Goal: Information Seeking & Learning: Check status

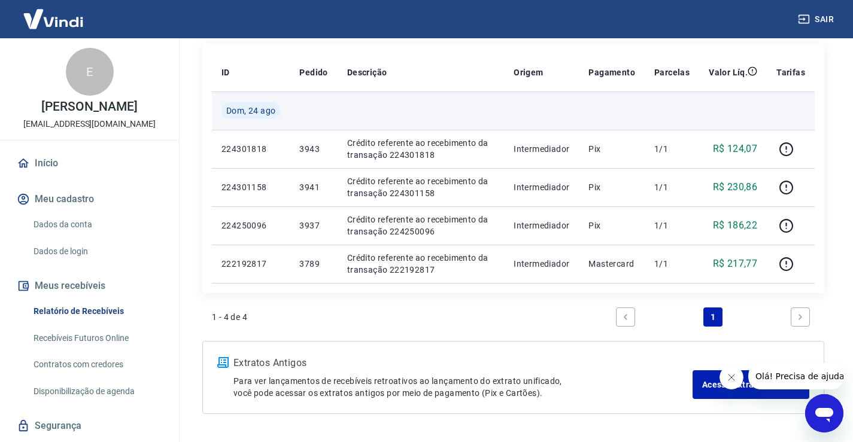
scroll to position [180, 0]
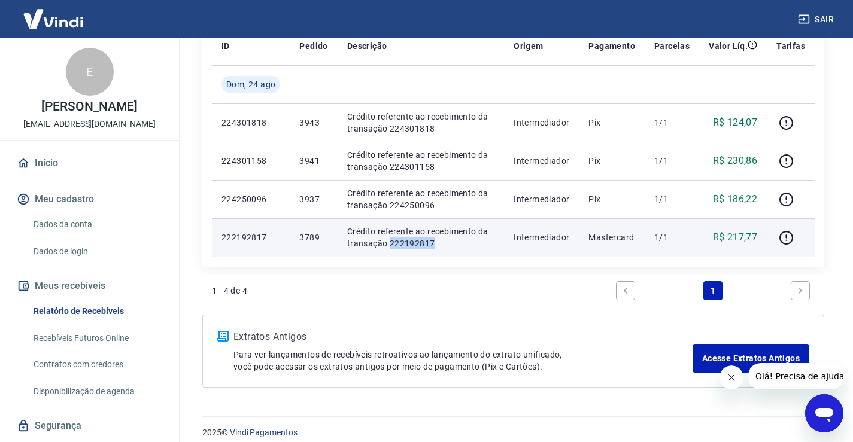
drag, startPoint x: 435, startPoint y: 243, endPoint x: 388, endPoint y: 248, distance: 47.0
click at [388, 249] on p "Crédito referente ao recebimento da transação 222192817" at bounding box center [420, 238] width 147 height 24
copy p "222192817"
click at [792, 236] on icon "button" at bounding box center [786, 237] width 15 height 15
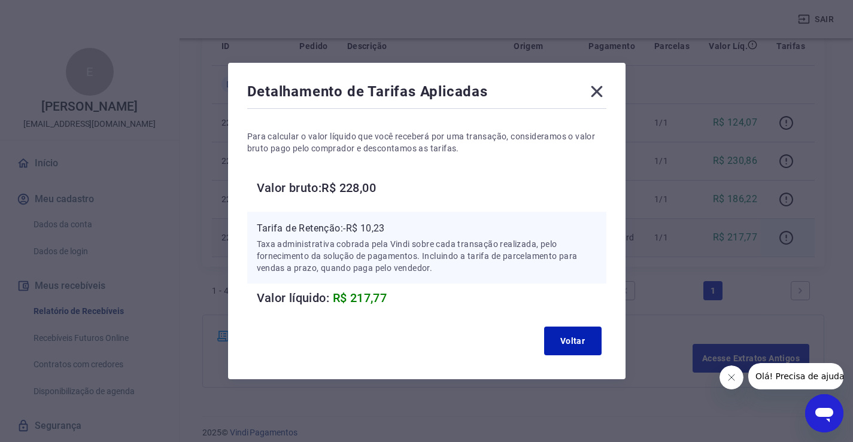
click at [603, 92] on icon at bounding box center [596, 91] width 19 height 19
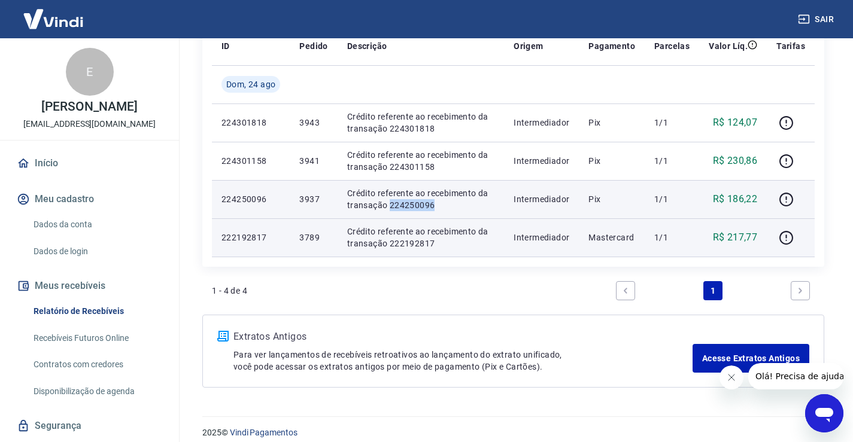
drag, startPoint x: 412, startPoint y: 205, endPoint x: 388, endPoint y: 204, distance: 23.4
click at [388, 204] on p "Crédito referente ao recebimento da transação 224250096" at bounding box center [420, 199] width 147 height 24
copy p "224250096"
click at [785, 199] on icon "button" at bounding box center [786, 199] width 15 height 15
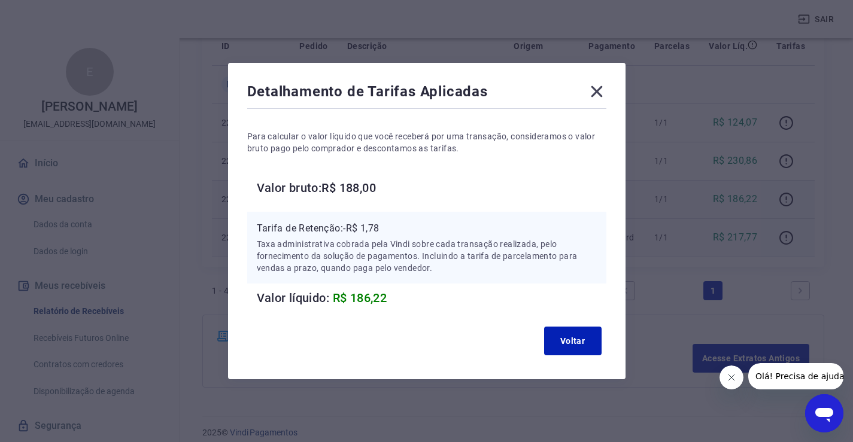
click at [602, 89] on icon at bounding box center [596, 91] width 11 height 11
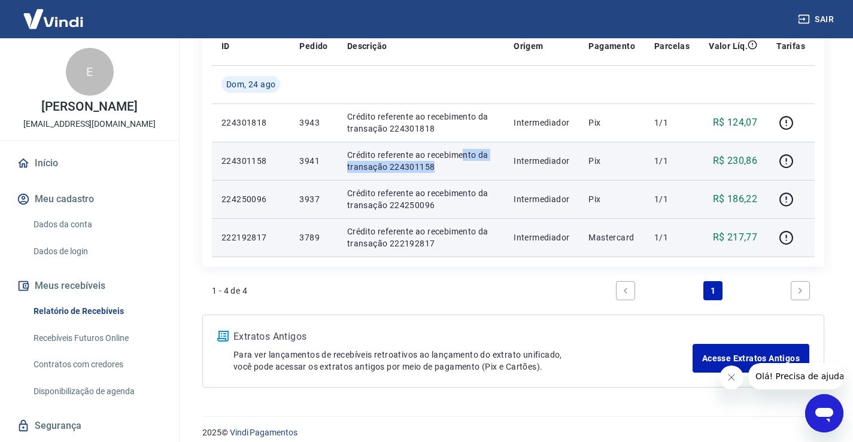
drag, startPoint x: 458, startPoint y: 159, endPoint x: 439, endPoint y: 162, distance: 19.4
click at [439, 162] on p "Crédito referente ao recebimento da transação 224301158" at bounding box center [420, 161] width 147 height 24
click at [434, 167] on p "Crédito referente ao recebimento da transação 224301158" at bounding box center [420, 161] width 147 height 24
drag, startPoint x: 440, startPoint y: 167, endPoint x: 389, endPoint y: 166, distance: 50.9
click at [389, 166] on p "Crédito referente ao recebimento da transação 224301158" at bounding box center [420, 161] width 147 height 24
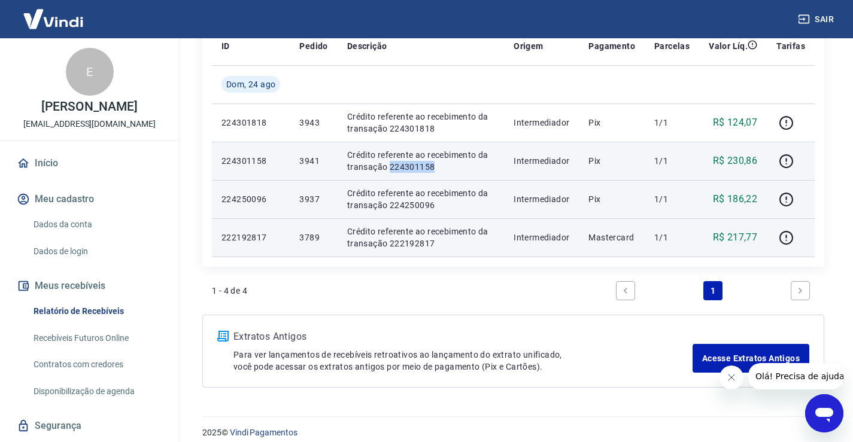
copy p "224301158"
click at [790, 157] on icon "button" at bounding box center [786, 161] width 15 height 15
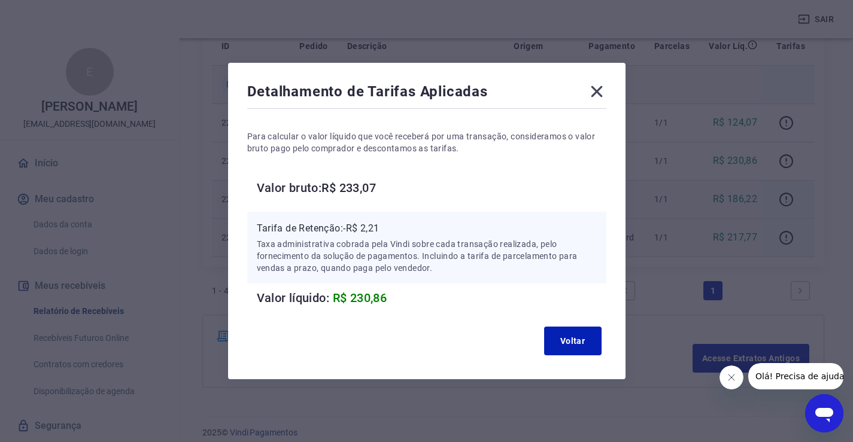
drag, startPoint x: 598, startPoint y: 90, endPoint x: 598, endPoint y: 98, distance: 7.8
click at [598, 90] on icon at bounding box center [596, 91] width 11 height 11
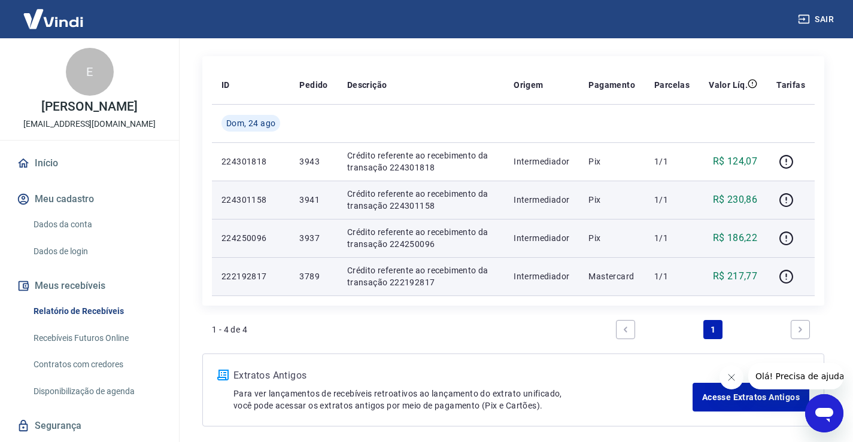
scroll to position [120, 0]
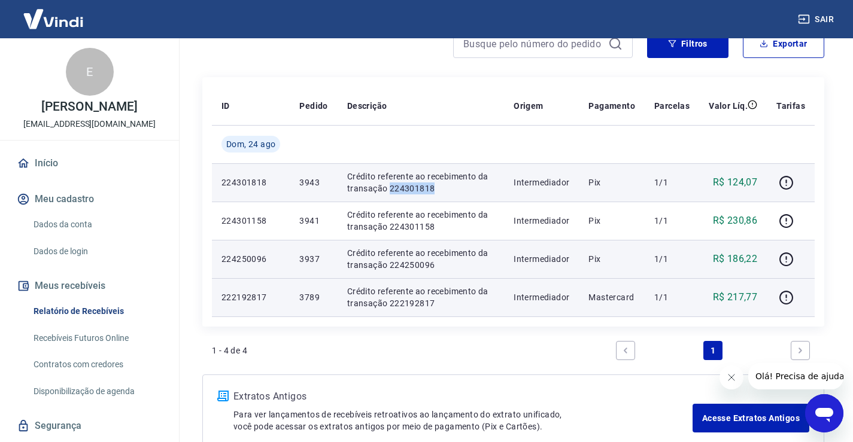
drag, startPoint x: 436, startPoint y: 192, endPoint x: 388, endPoint y: 184, distance: 48.4
click at [388, 184] on p "Crédito referente ao recebimento da transação 224301818" at bounding box center [420, 183] width 147 height 24
copy p "224301818"
click at [786, 184] on icon "button" at bounding box center [786, 182] width 15 height 15
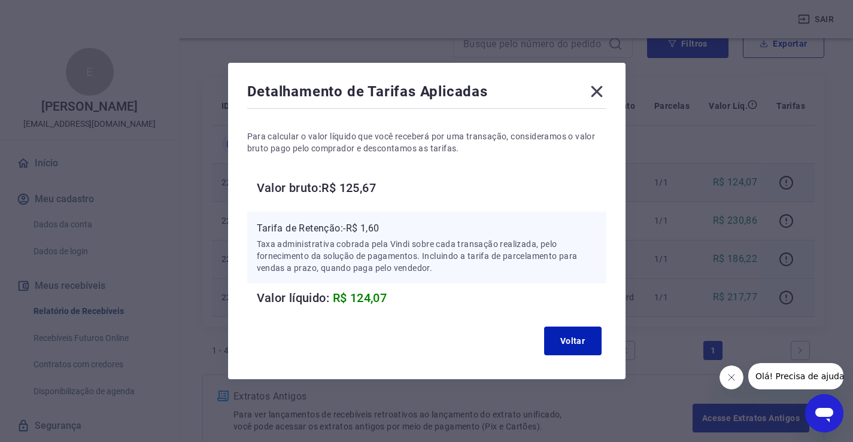
click at [606, 92] on icon at bounding box center [596, 91] width 19 height 19
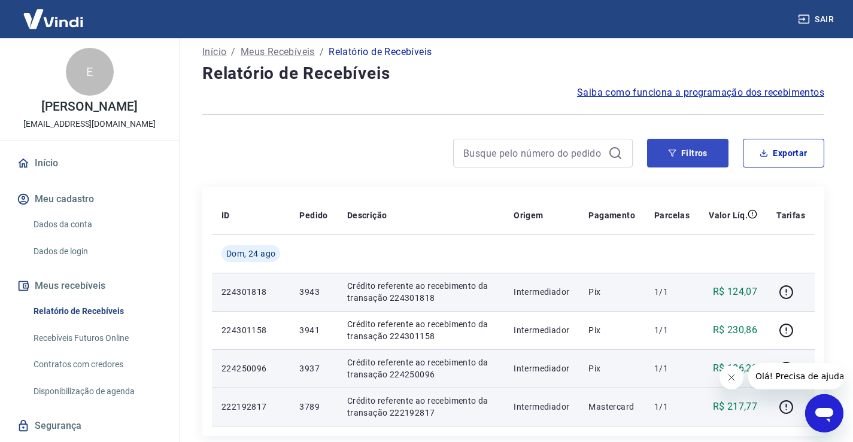
scroll to position [0, 0]
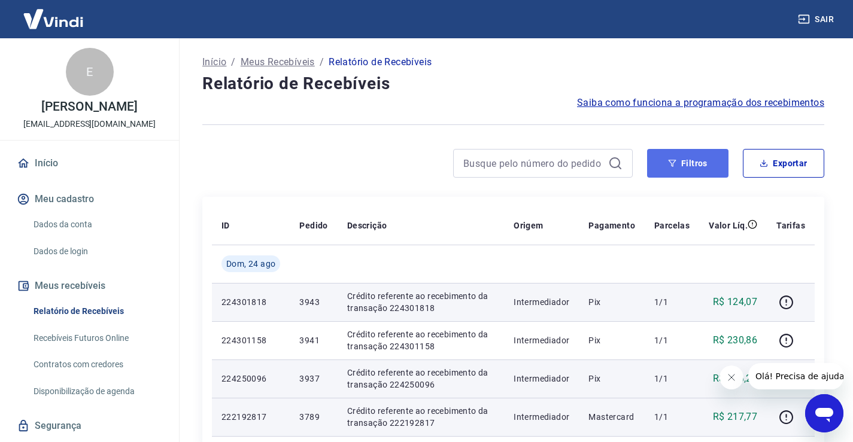
click at [690, 164] on button "Filtros" at bounding box center [687, 163] width 81 height 29
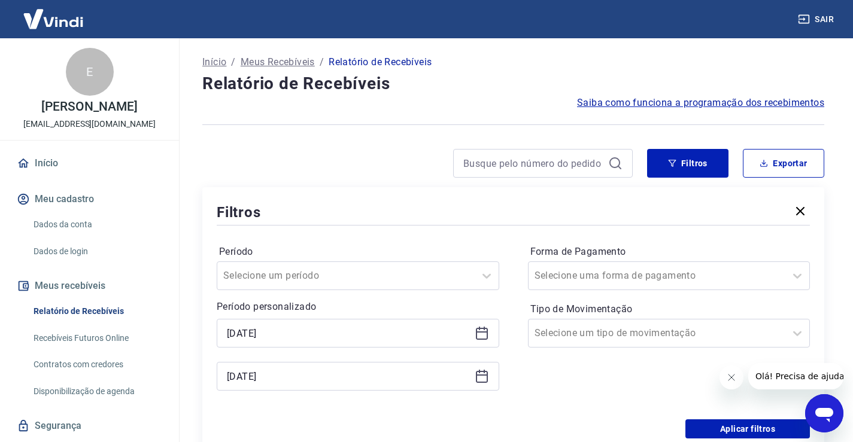
click at [484, 333] on icon at bounding box center [482, 332] width 12 height 1
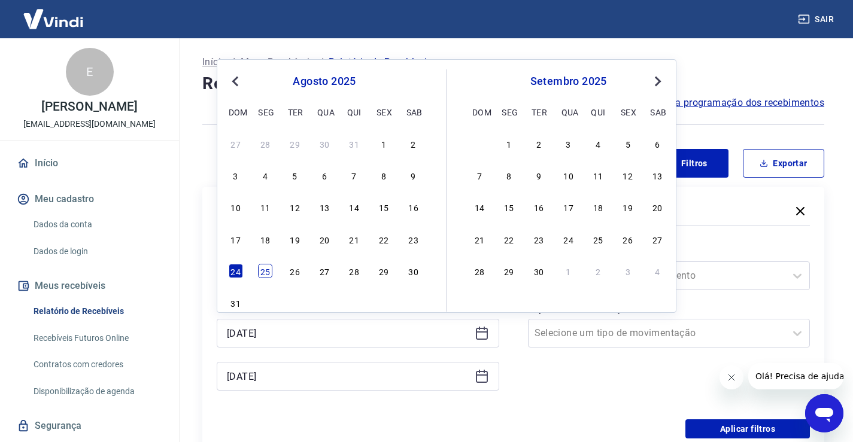
click at [269, 272] on div "25" at bounding box center [265, 271] width 14 height 14
click at [269, 272] on input "Período" at bounding box center [283, 276] width 121 height 14
type input "[DATE]"
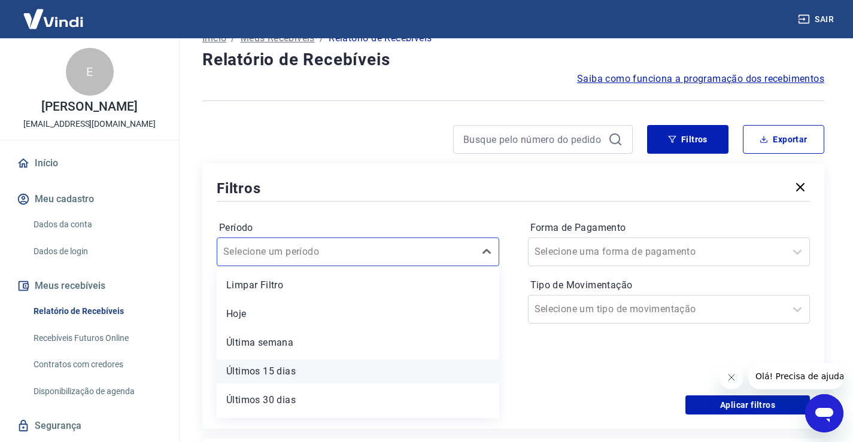
scroll to position [28, 0]
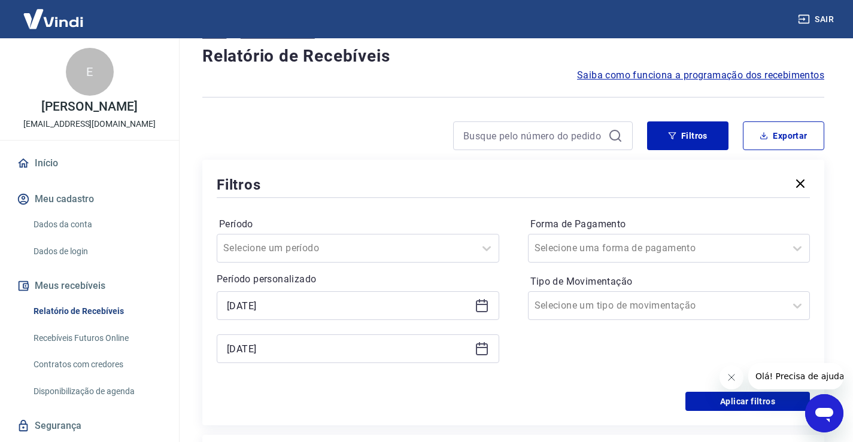
click at [470, 187] on div "Filtros" at bounding box center [513, 184] width 593 height 21
click at [481, 348] on icon at bounding box center [482, 347] width 12 height 1
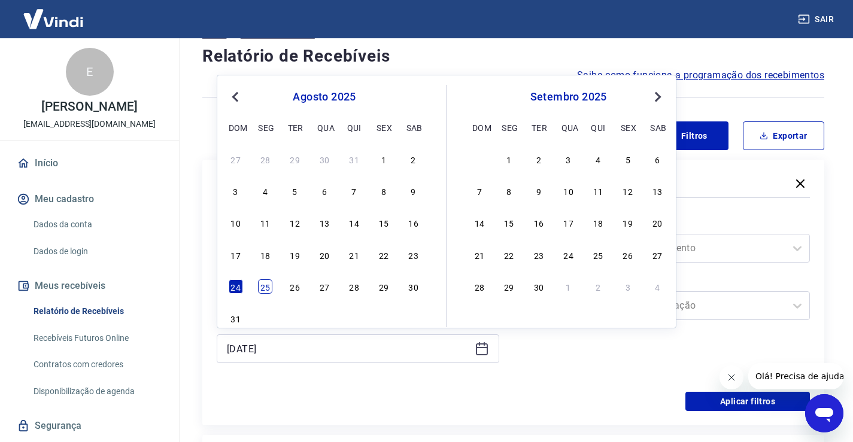
click at [259, 291] on div "25" at bounding box center [265, 287] width 14 height 14
click at [259, 290] on div "Período personalizado Selected date: [DATE] [DATE] [DATE] Previous Month Next M…" at bounding box center [358, 317] width 283 height 91
type input "[DATE]"
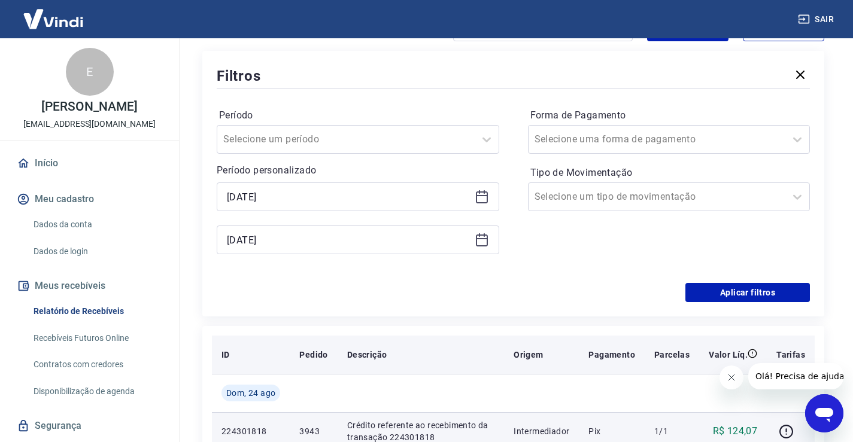
scroll to position [147, 0]
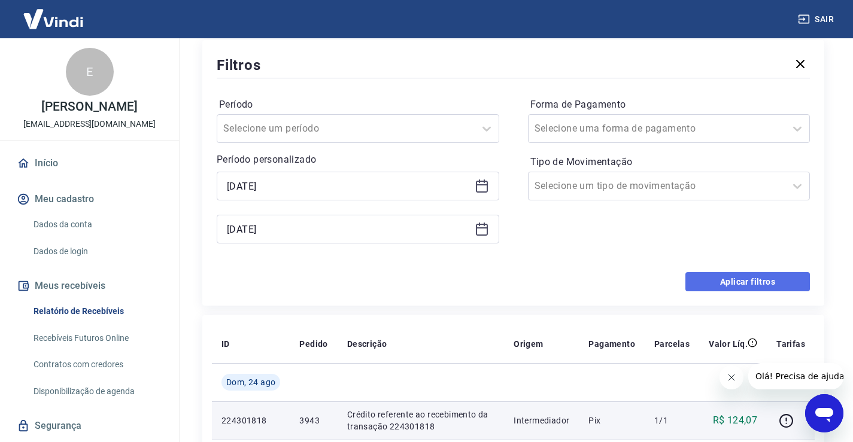
click at [697, 285] on button "Aplicar filtros" at bounding box center [747, 281] width 124 height 19
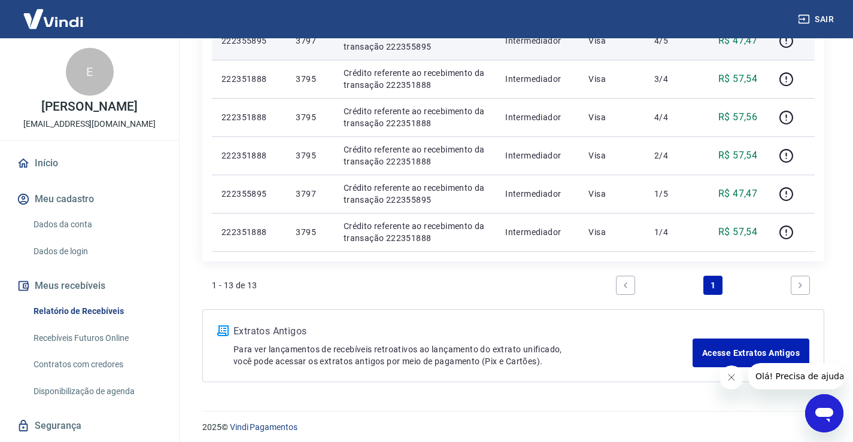
scroll to position [536, 0]
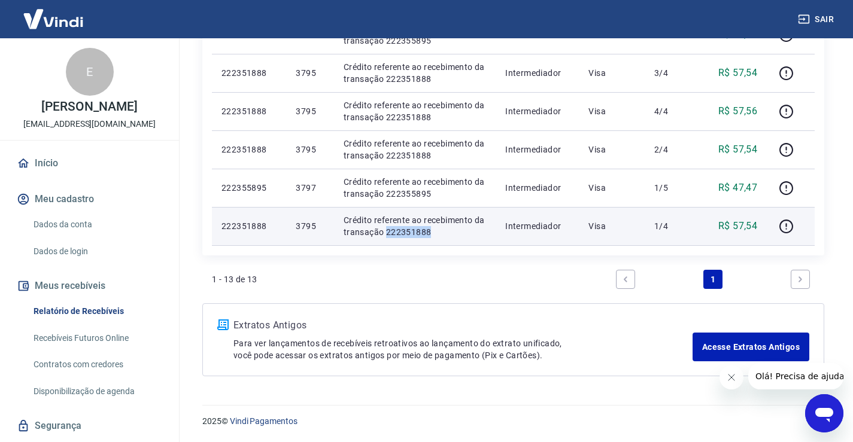
drag, startPoint x: 438, startPoint y: 229, endPoint x: 385, endPoint y: 236, distance: 53.8
click at [385, 236] on p "Crédito referente ao recebimento da transação 222351888" at bounding box center [415, 226] width 142 height 24
copy p "222351888"
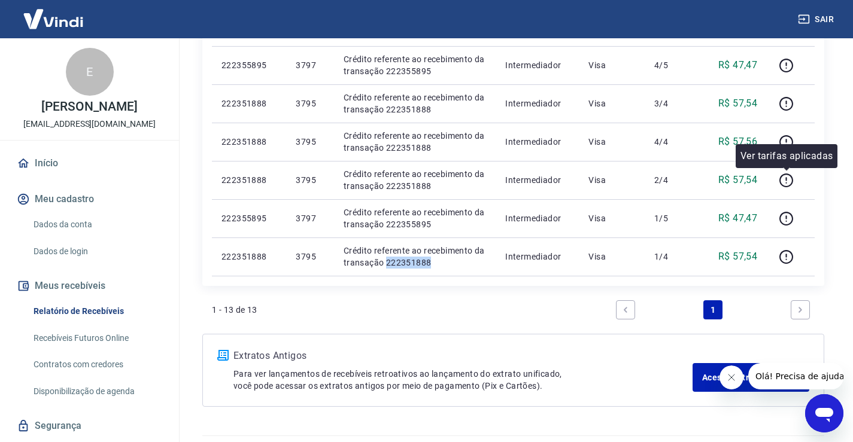
scroll to position [476, 0]
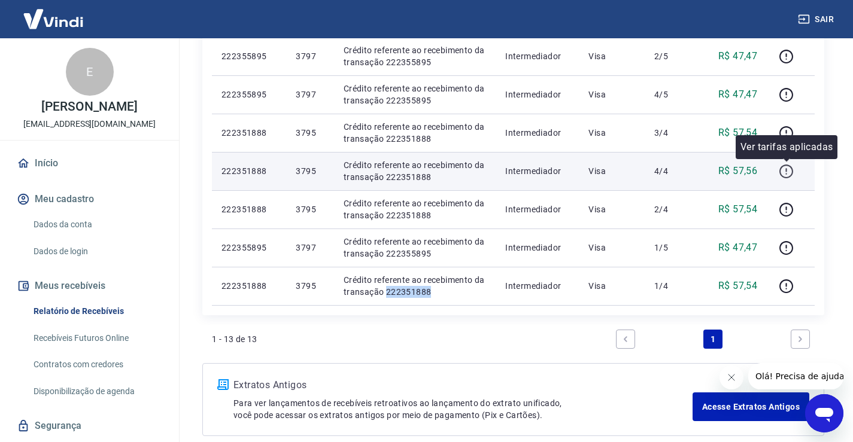
click at [786, 173] on icon "button" at bounding box center [786, 171] width 15 height 15
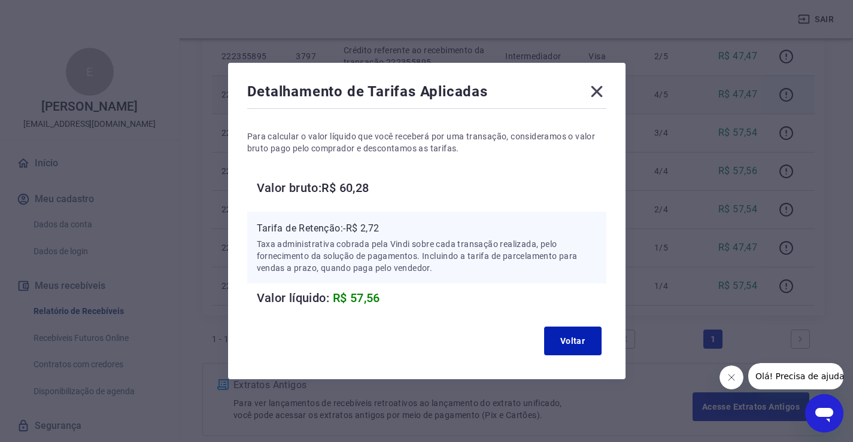
drag, startPoint x: 600, startPoint y: 90, endPoint x: 613, endPoint y: 106, distance: 20.5
click at [600, 90] on icon at bounding box center [596, 91] width 11 height 11
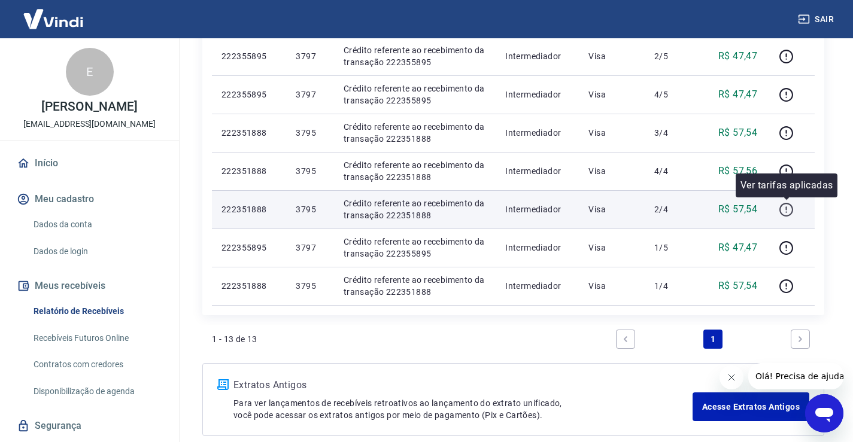
click at [790, 208] on icon "button" at bounding box center [786, 209] width 15 height 15
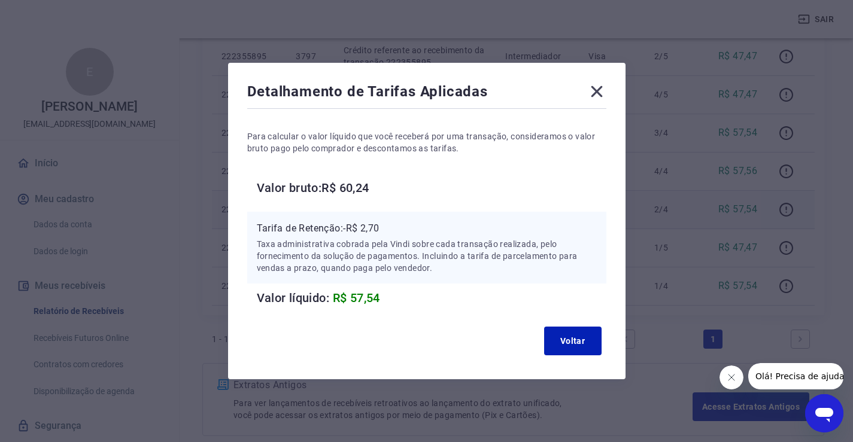
click at [605, 87] on icon at bounding box center [596, 91] width 19 height 19
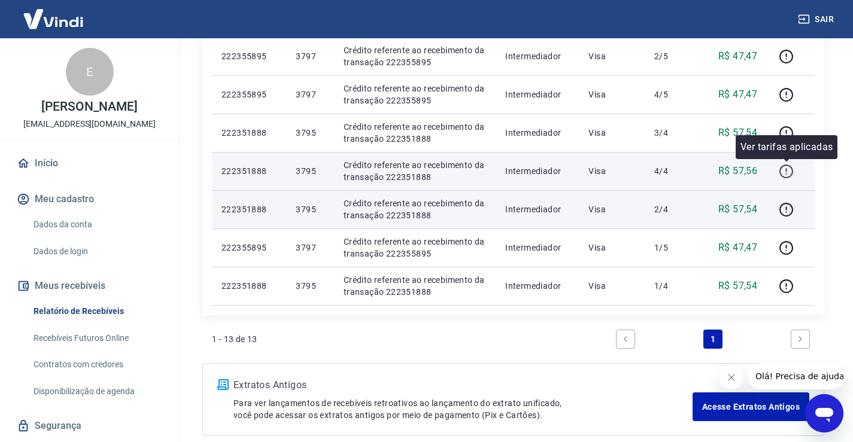
click at [785, 169] on icon "button" at bounding box center [786, 171] width 15 height 15
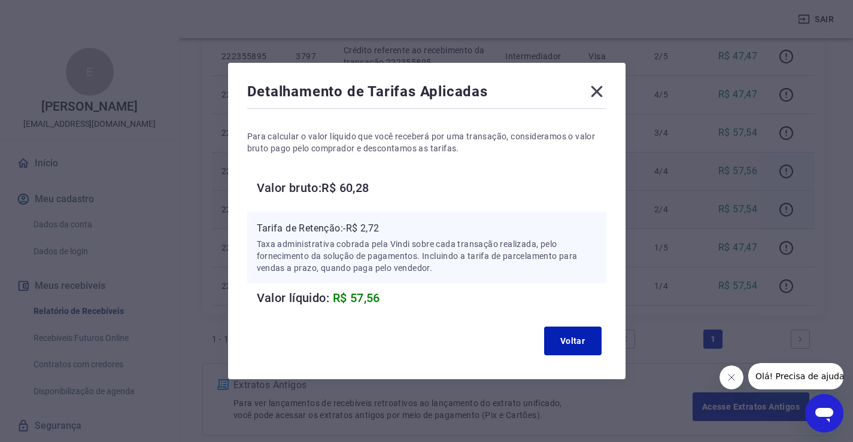
click at [598, 98] on icon at bounding box center [596, 91] width 19 height 19
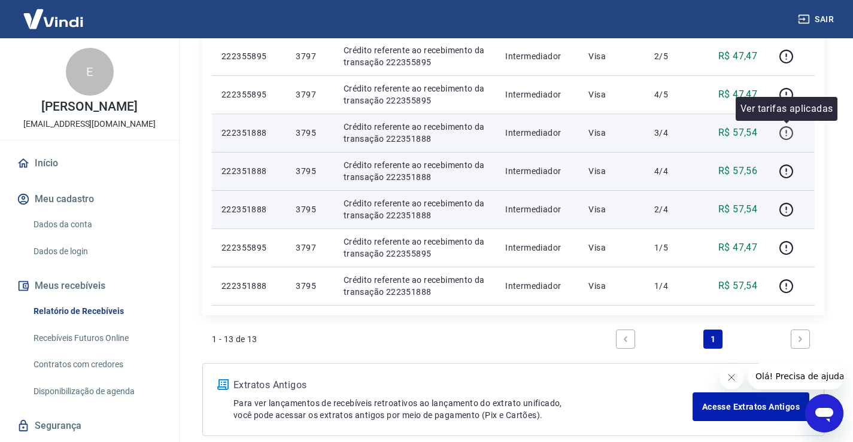
click at [789, 130] on icon "button" at bounding box center [786, 133] width 15 height 15
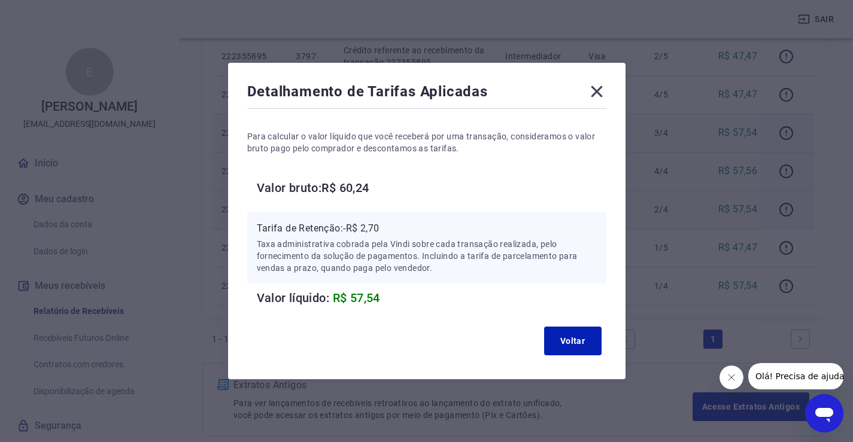
click at [606, 93] on icon at bounding box center [596, 91] width 19 height 19
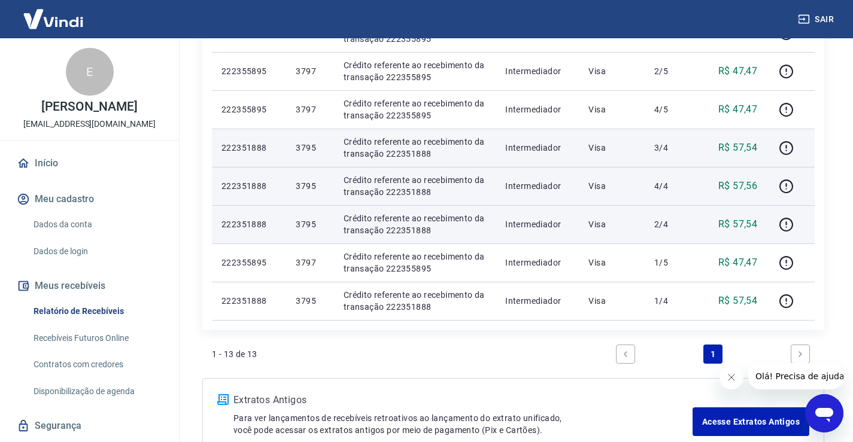
scroll to position [536, 0]
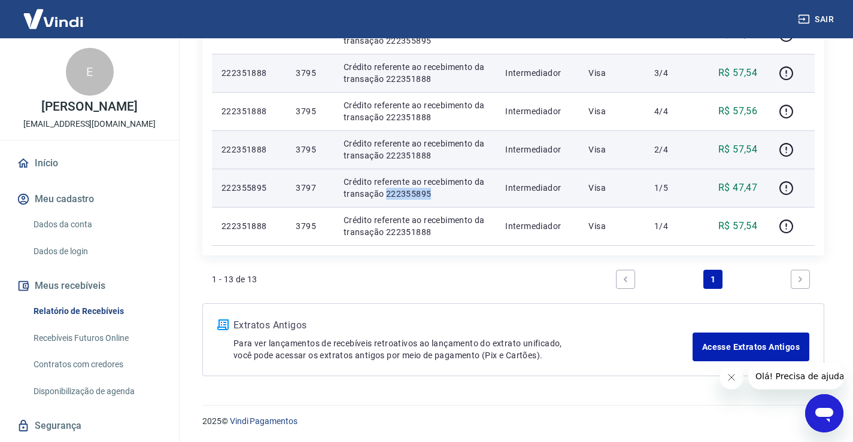
drag, startPoint x: 433, startPoint y: 196, endPoint x: 384, endPoint y: 195, distance: 49.1
click at [384, 195] on p "Crédito referente ao recebimento da transação 222355895" at bounding box center [415, 188] width 142 height 24
copy p "222355895"
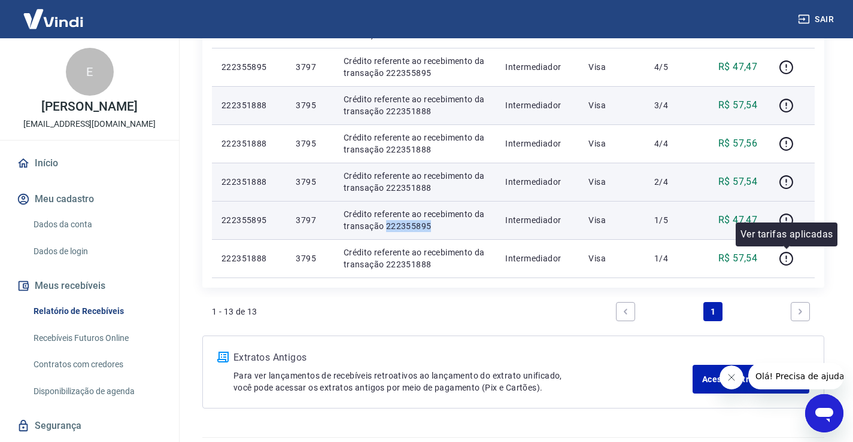
scroll to position [476, 0]
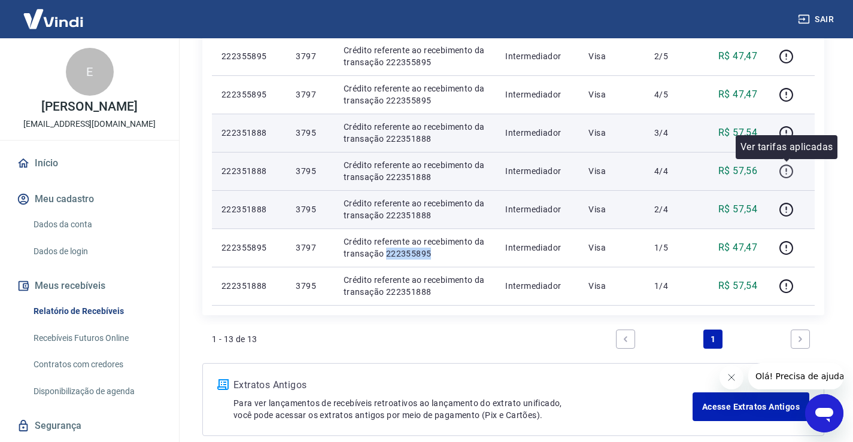
click at [786, 168] on icon "button" at bounding box center [786, 171] width 15 height 15
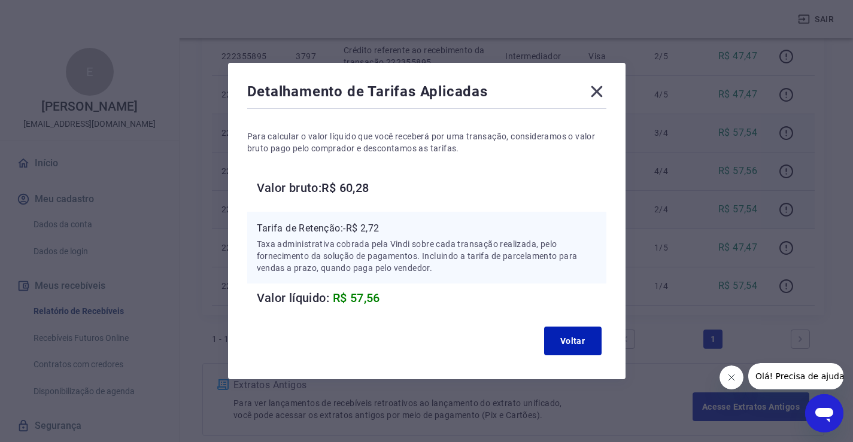
click at [591, 93] on div "Detalhamento de Tarifas Aplicadas" at bounding box center [426, 94] width 359 height 24
click at [605, 89] on icon at bounding box center [596, 91] width 19 height 19
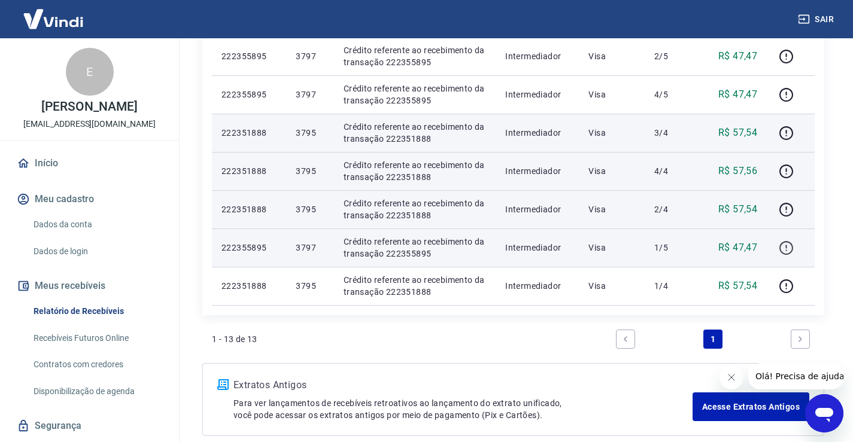
click at [780, 244] on icon "button" at bounding box center [786, 248] width 15 height 15
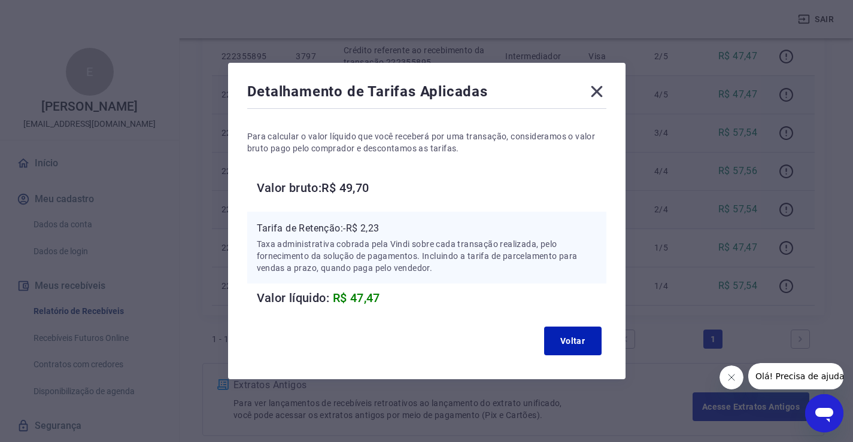
click at [602, 89] on icon at bounding box center [596, 91] width 19 height 19
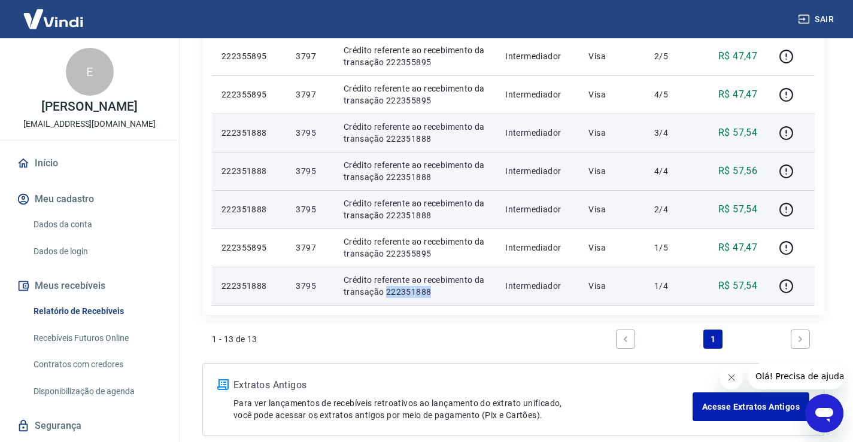
drag, startPoint x: 426, startPoint y: 293, endPoint x: 385, endPoint y: 295, distance: 40.8
click at [385, 295] on p "Crédito referente ao recebimento da transação 222351888" at bounding box center [415, 286] width 142 height 24
copy p "222351888"
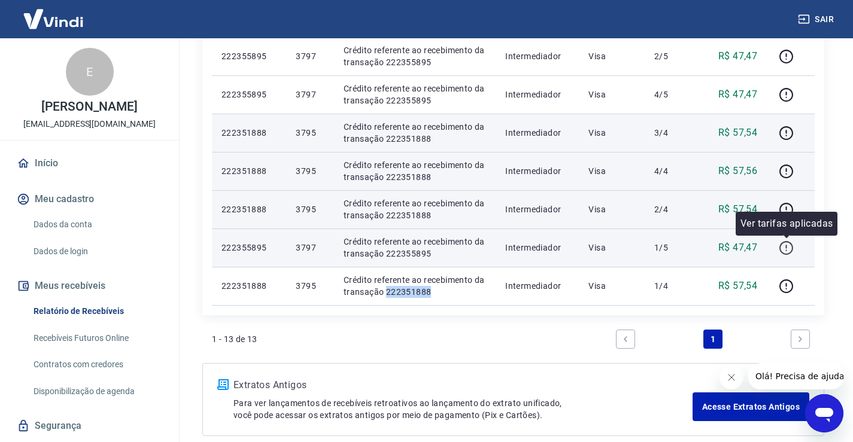
click at [789, 244] on icon "button" at bounding box center [786, 248] width 15 height 15
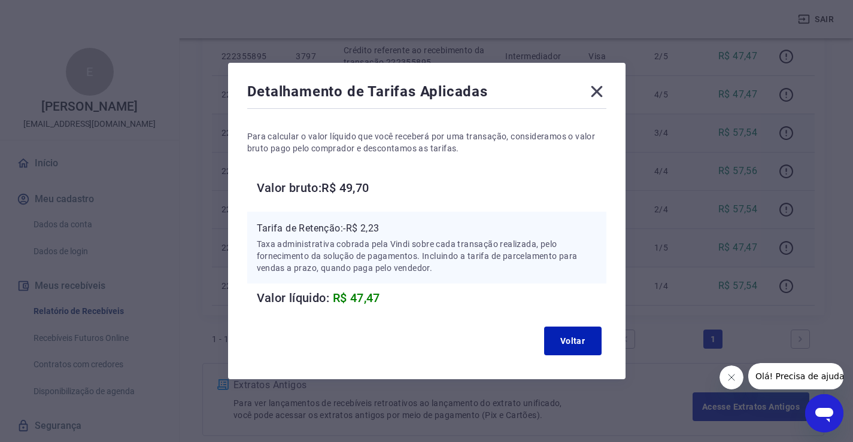
click at [602, 88] on icon at bounding box center [596, 91] width 11 height 11
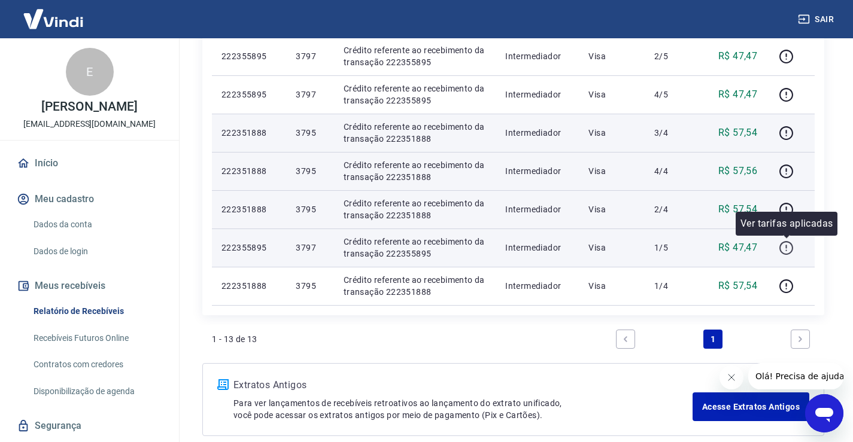
click at [786, 250] on icon "button" at bounding box center [786, 248] width 15 height 15
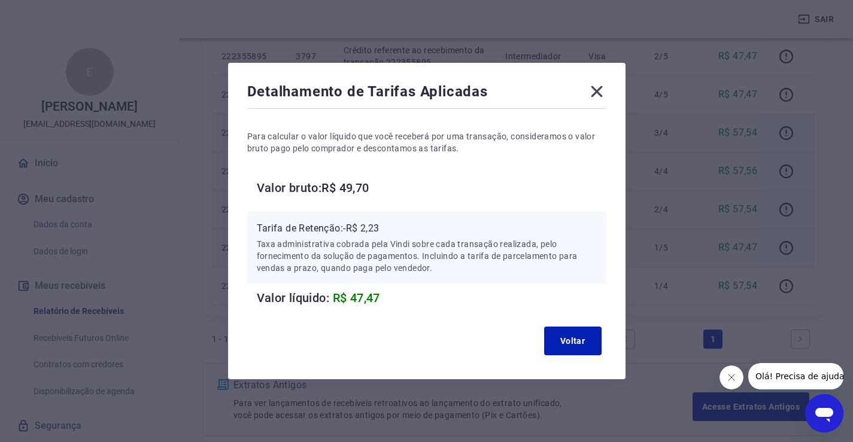
click at [614, 90] on div "Detalhamento de Tarifas Aplicadas Para calcular o valor líquido que você recebe…" at bounding box center [426, 221] width 397 height 317
click at [597, 81] on div "Detalhamento de Tarifas Aplicadas Para calcular o valor líquido que você recebe…" at bounding box center [426, 221] width 397 height 317
click at [599, 90] on icon at bounding box center [596, 91] width 11 height 11
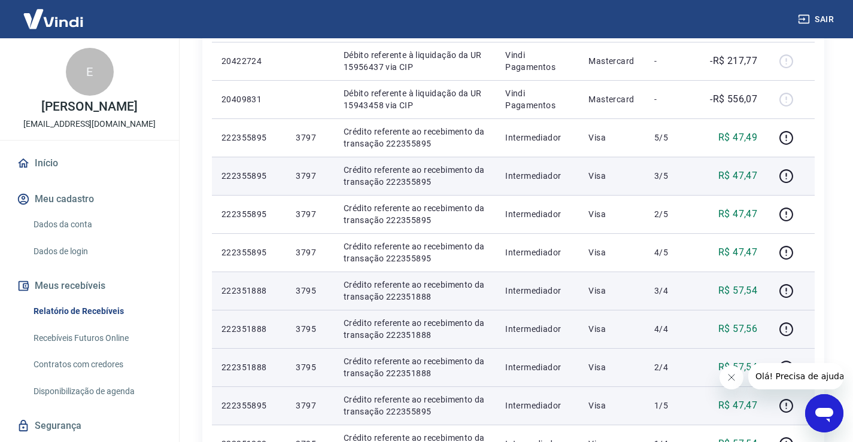
scroll to position [296, 0]
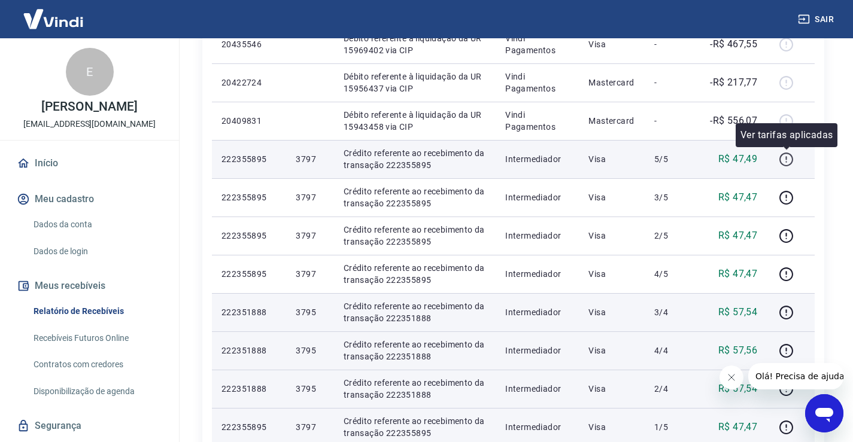
click at [786, 159] on icon "button" at bounding box center [785, 158] width 1 height 4
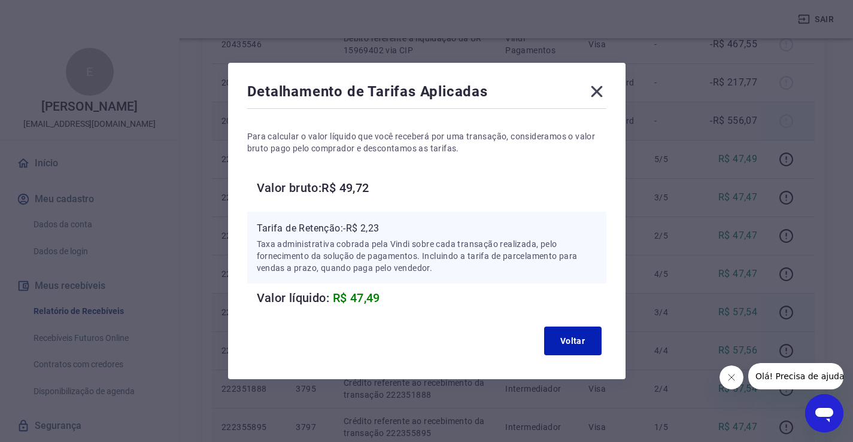
drag, startPoint x: 600, startPoint y: 93, endPoint x: 642, endPoint y: 132, distance: 58.0
click at [600, 93] on icon at bounding box center [596, 91] width 11 height 11
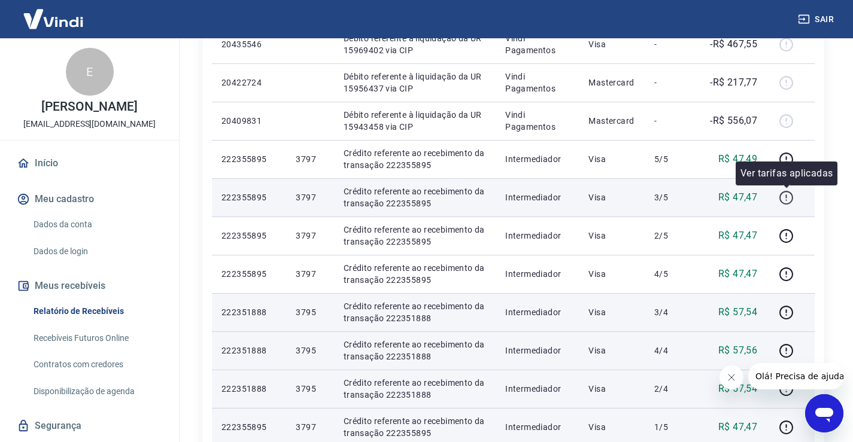
click at [789, 193] on icon "button" at bounding box center [786, 197] width 15 height 15
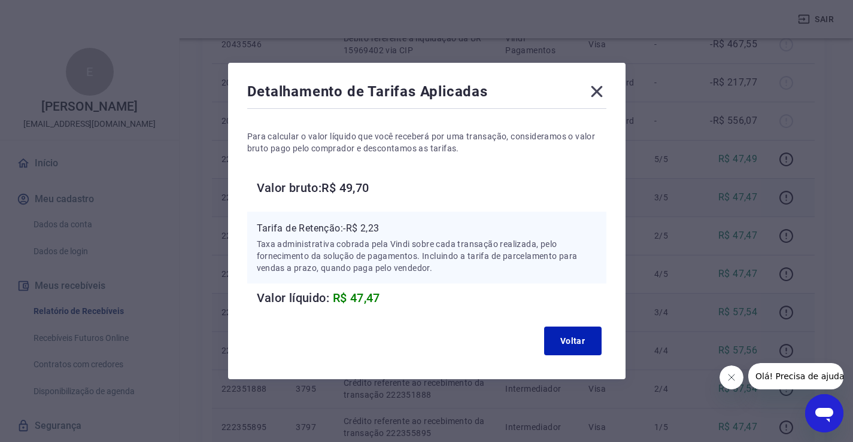
click at [596, 90] on icon at bounding box center [596, 91] width 19 height 19
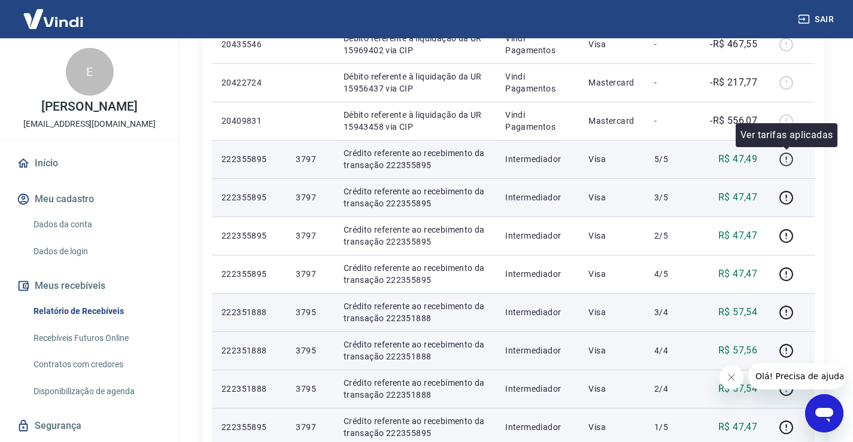
click at [781, 157] on icon "button" at bounding box center [786, 160] width 14 height 14
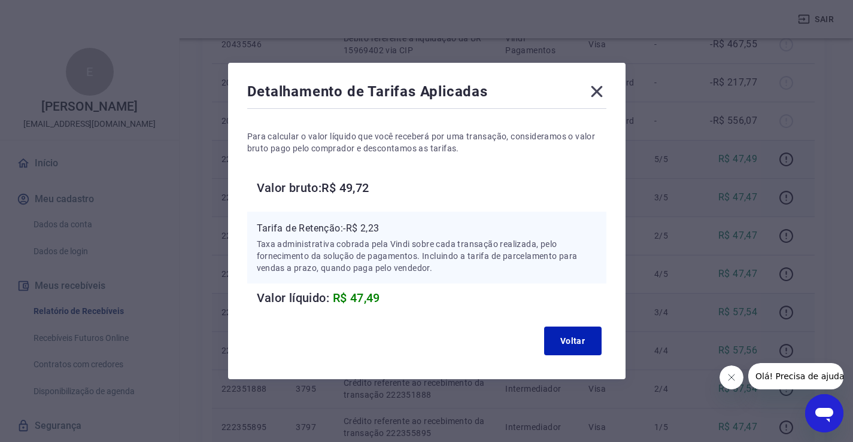
click at [603, 86] on icon at bounding box center [596, 91] width 19 height 19
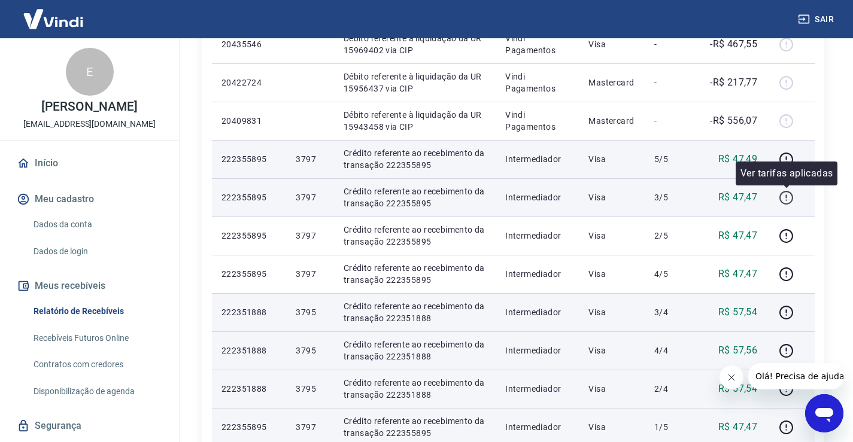
click at [786, 202] on icon "button" at bounding box center [786, 197] width 15 height 15
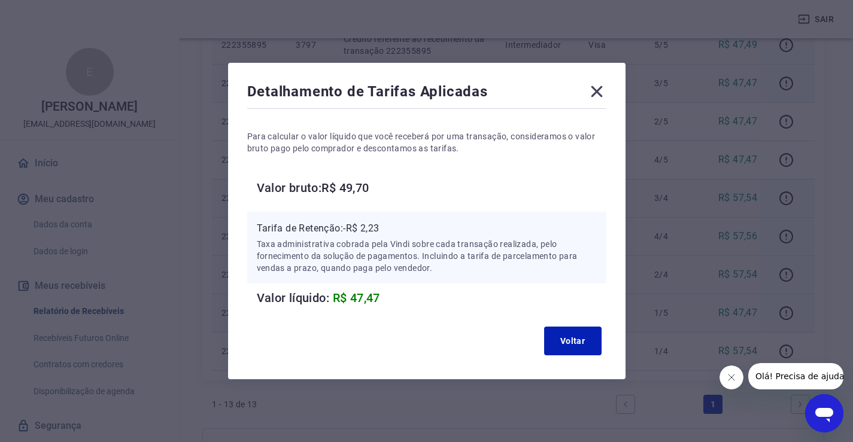
scroll to position [536, 0]
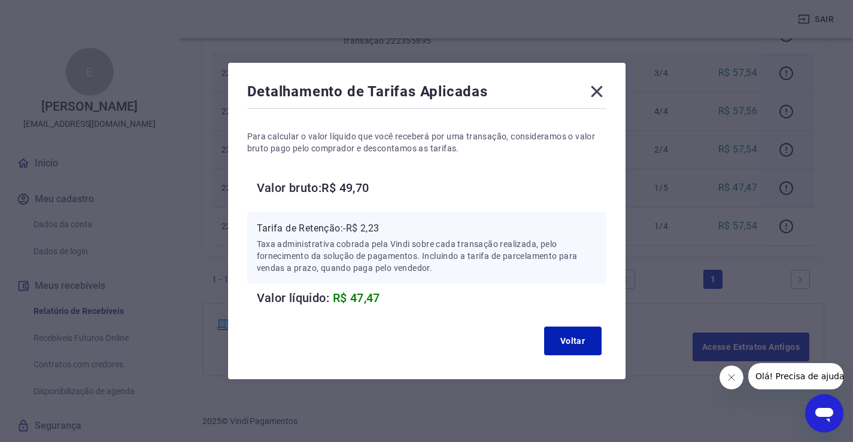
click at [602, 90] on icon at bounding box center [596, 91] width 11 height 11
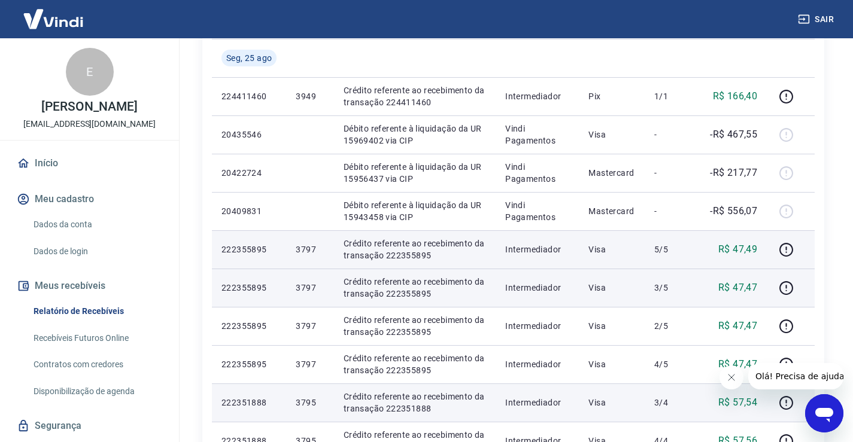
scroll to position [177, 0]
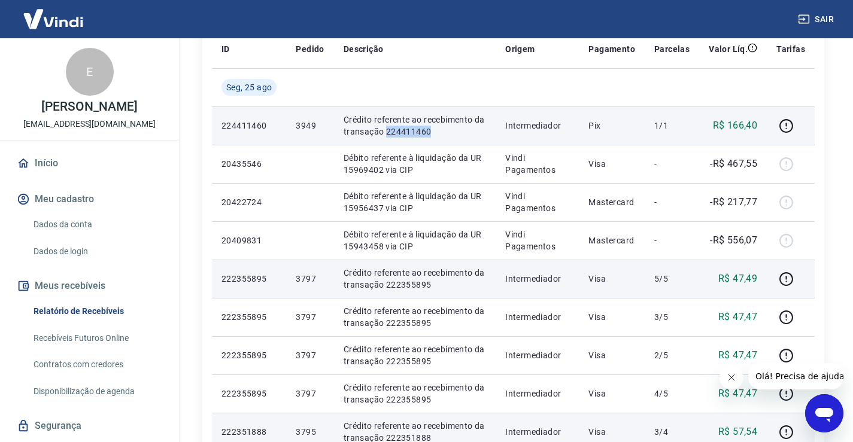
drag, startPoint x: 434, startPoint y: 130, endPoint x: 386, endPoint y: 135, distance: 48.1
click at [386, 135] on p "Crédito referente ao recebimento da transação 224411460" at bounding box center [415, 126] width 142 height 24
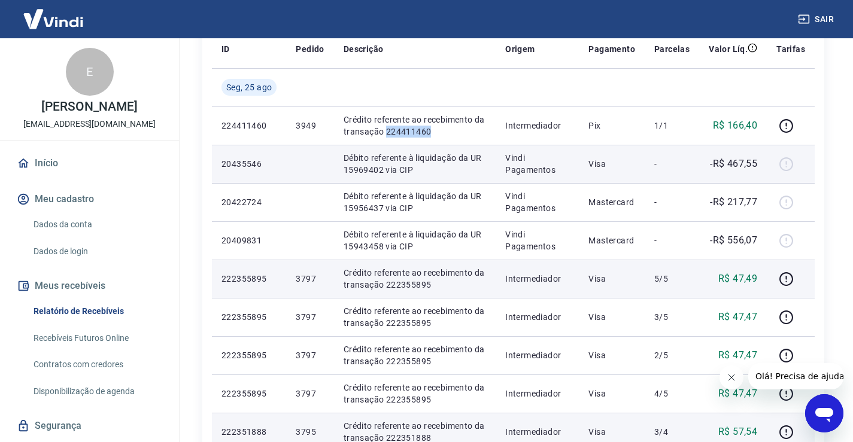
copy p "224411460"
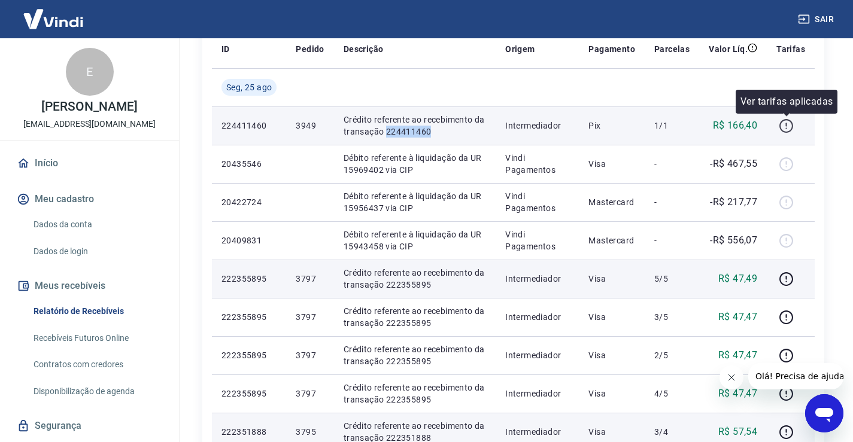
click at [786, 120] on icon "button" at bounding box center [786, 126] width 14 height 14
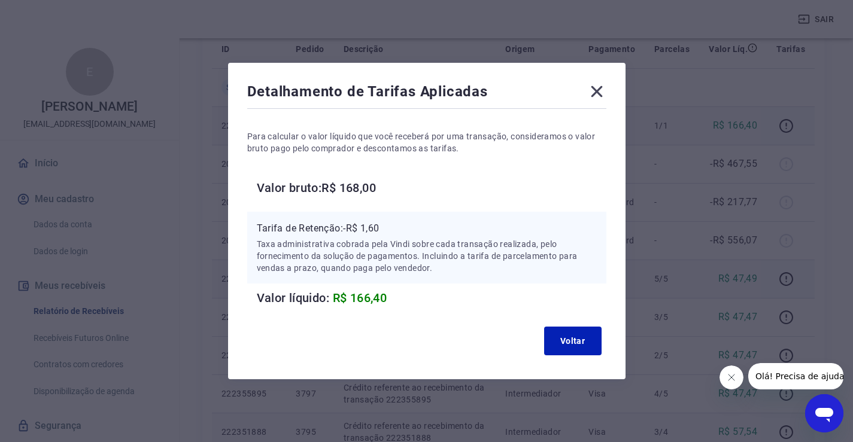
click at [606, 97] on icon at bounding box center [596, 91] width 19 height 19
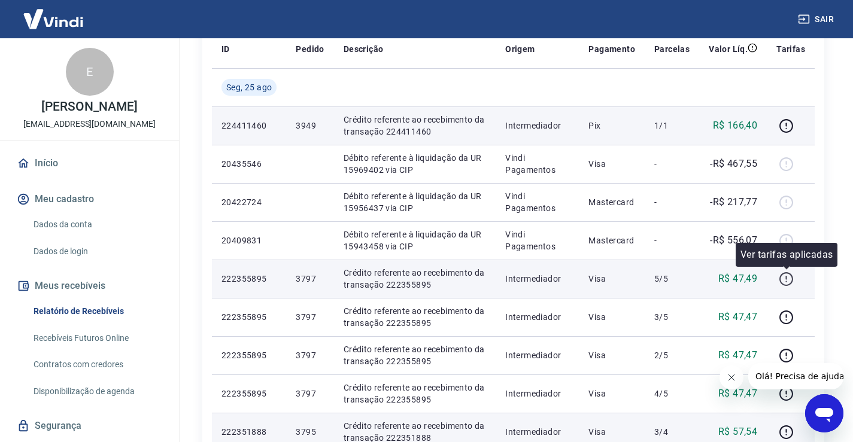
click at [785, 284] on icon "button" at bounding box center [786, 279] width 14 height 14
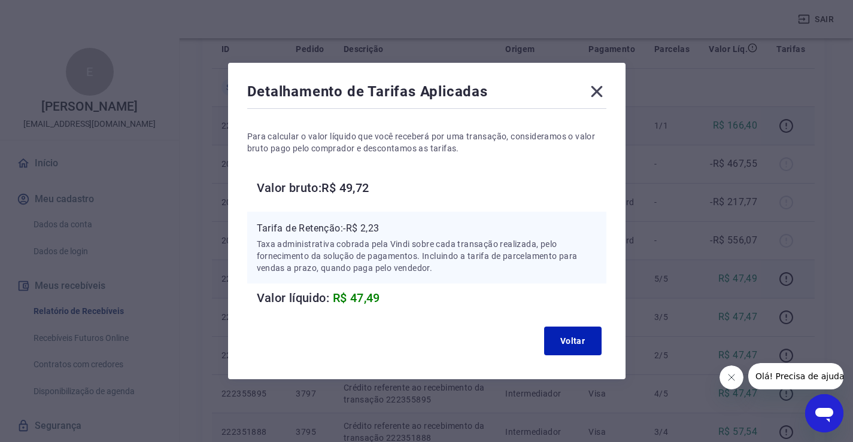
click at [602, 89] on icon at bounding box center [596, 91] width 11 height 11
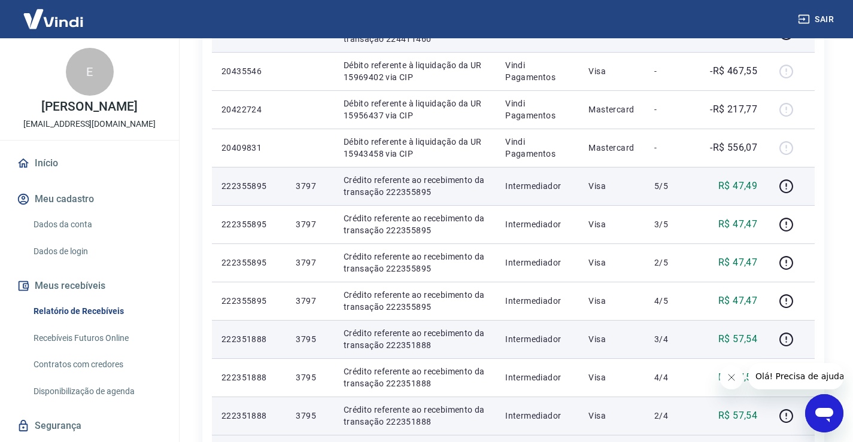
scroll to position [416, 0]
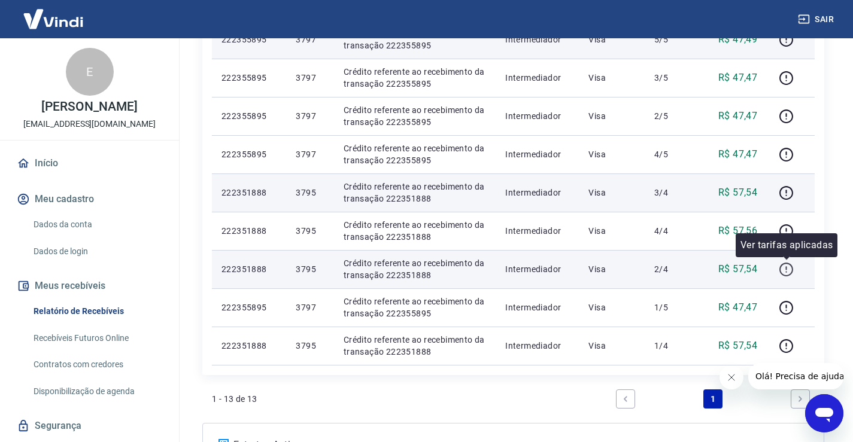
click at [783, 265] on icon "button" at bounding box center [786, 270] width 14 height 14
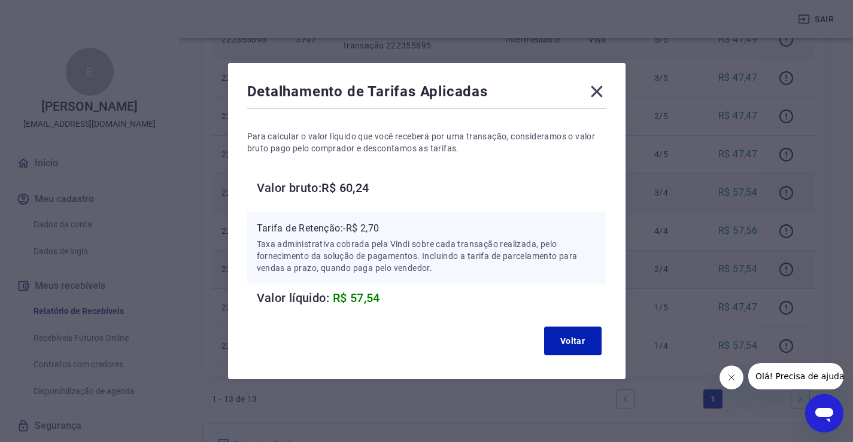
click at [601, 95] on icon at bounding box center [596, 91] width 19 height 19
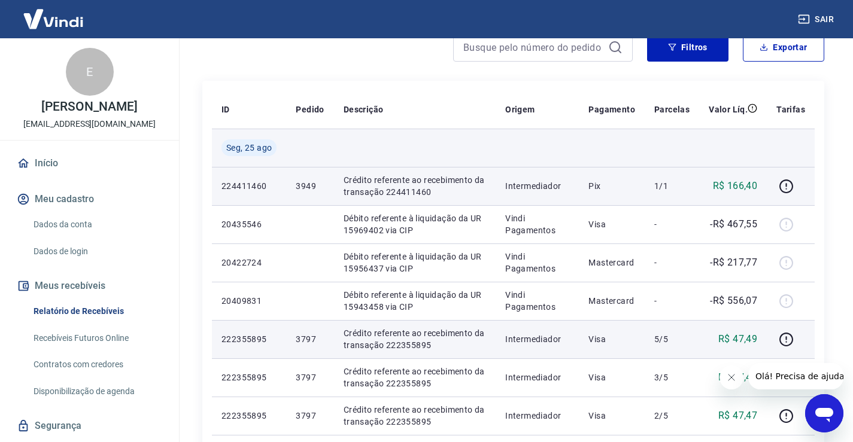
scroll to position [0, 0]
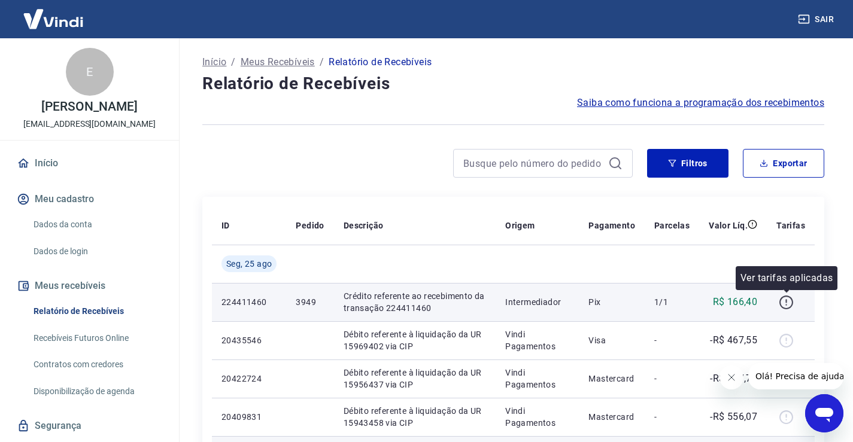
click at [791, 296] on icon "button" at bounding box center [786, 302] width 15 height 15
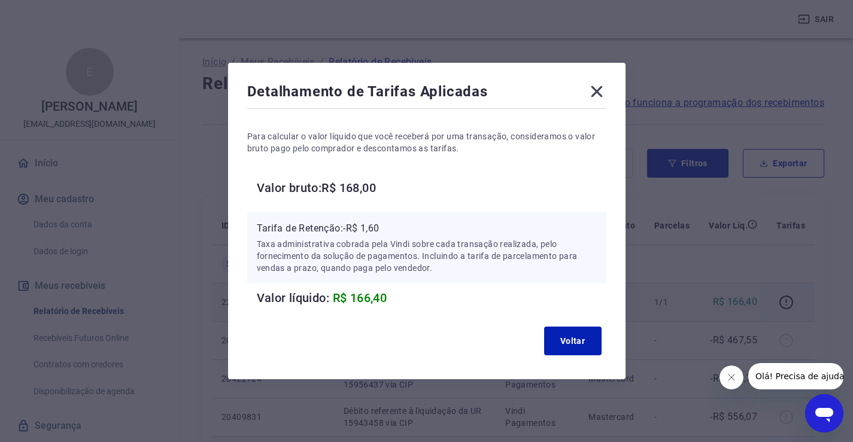
click at [602, 95] on icon at bounding box center [596, 91] width 11 height 11
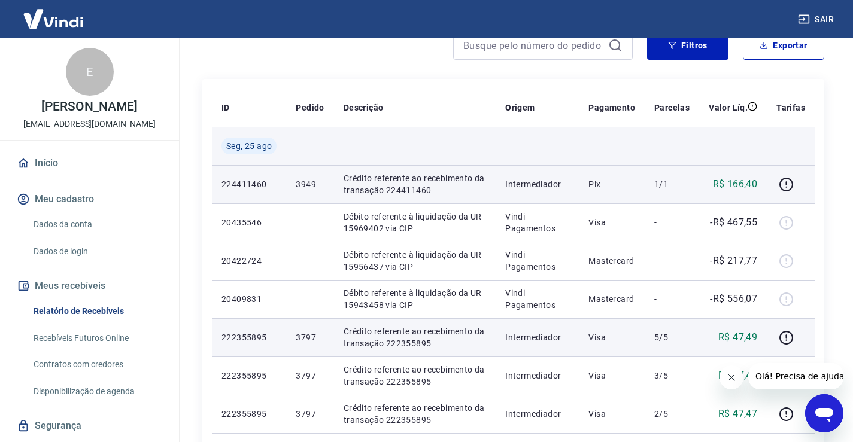
scroll to position [120, 0]
